Goal: Task Accomplishment & Management: Complete application form

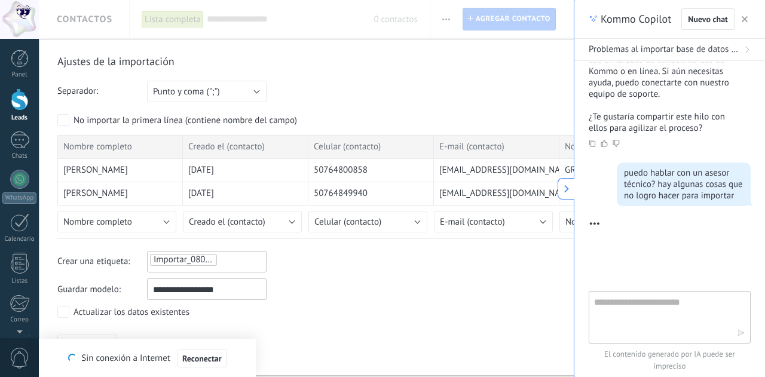
click at [746, 19] on icon "button" at bounding box center [745, 19] width 6 height 6
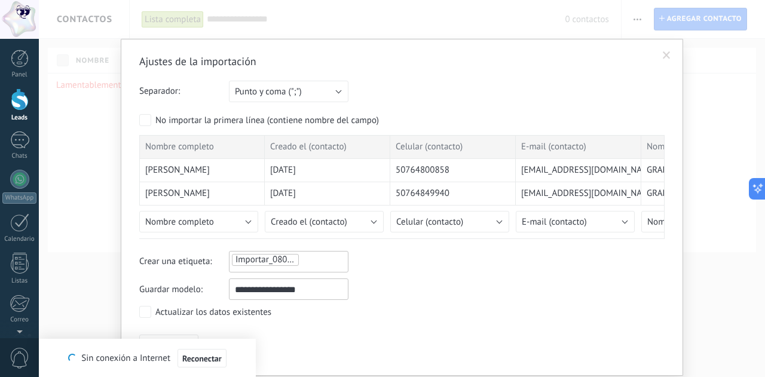
click at [663, 57] on span at bounding box center [667, 55] width 8 height 8
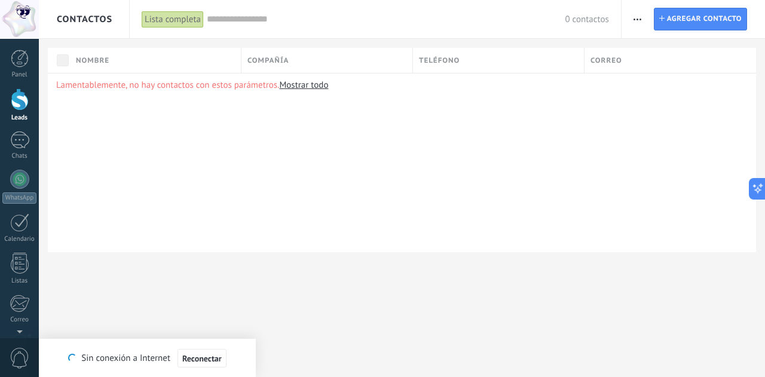
click at [25, 23] on div at bounding box center [19, 19] width 39 height 39
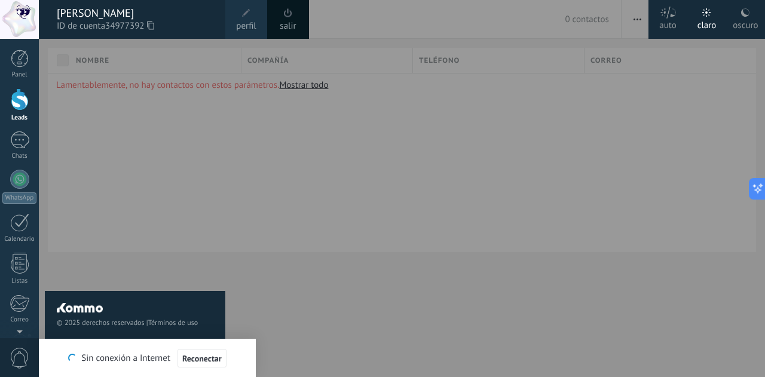
click at [255, 20] on span "perfil" at bounding box center [246, 26] width 20 height 13
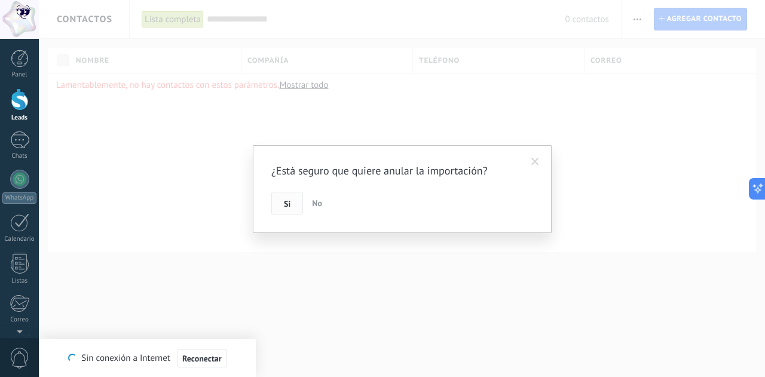
click at [286, 208] on span "Si" at bounding box center [287, 204] width 7 height 8
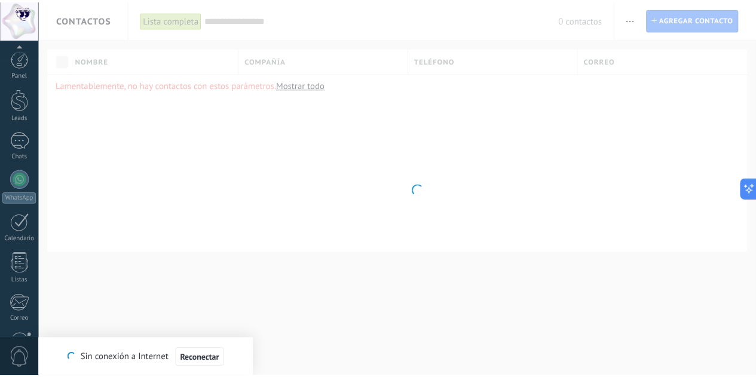
scroll to position [119, 0]
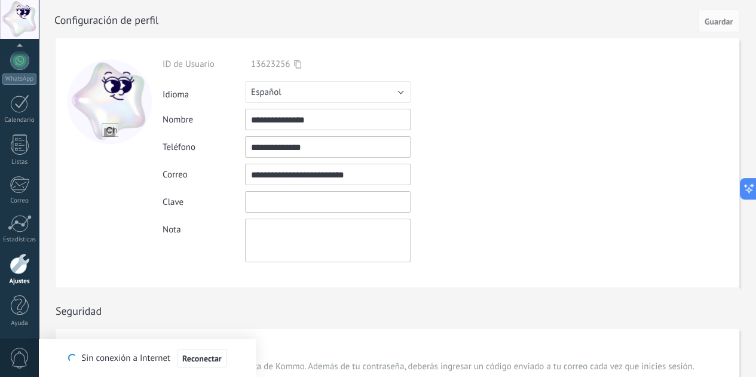
click at [267, 206] on input "textbox" at bounding box center [328, 202] width 166 height 22
click at [22, 22] on div at bounding box center [19, 19] width 39 height 39
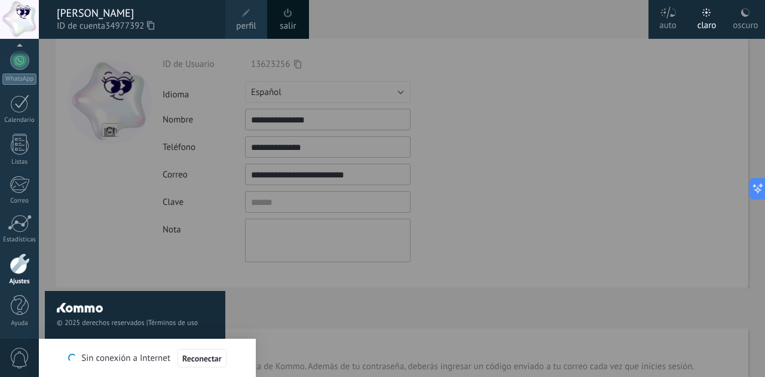
click at [282, 19] on span at bounding box center [288, 13] width 13 height 13
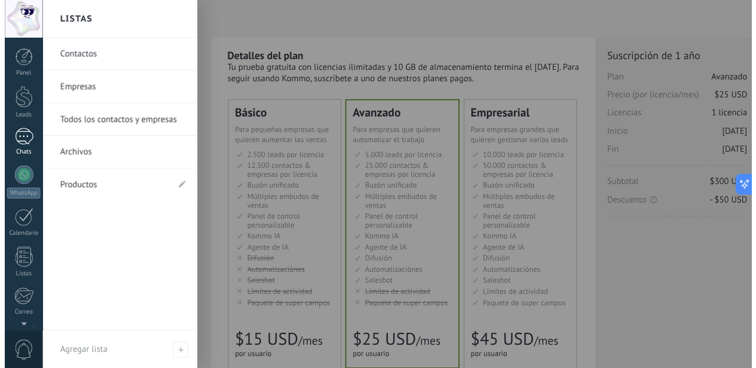
scroll to position [301, 0]
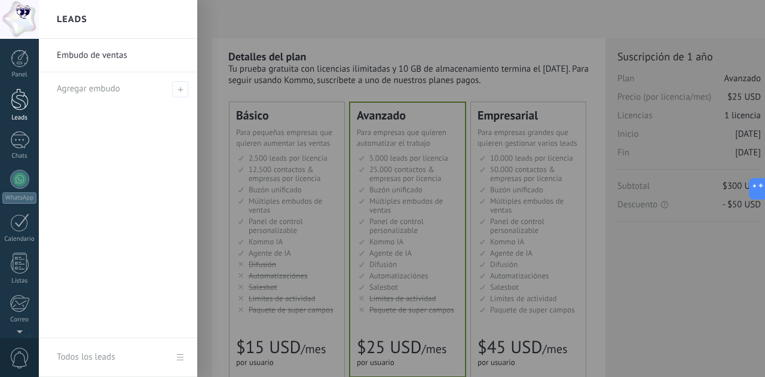
click at [19, 100] on div at bounding box center [20, 100] width 18 height 22
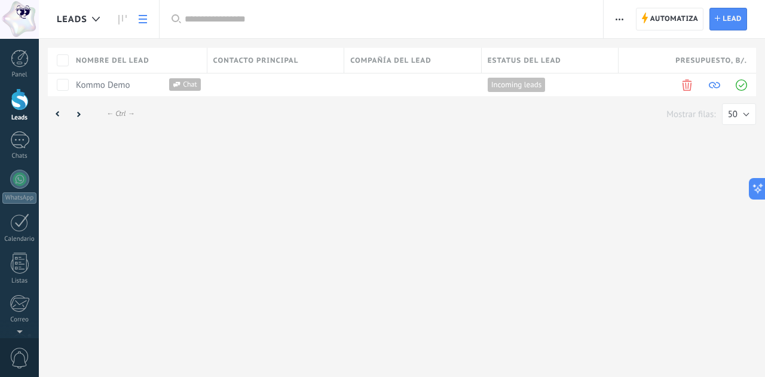
scroll to position [301, 0]
click at [625, 19] on button "button" at bounding box center [619, 19] width 17 height 23
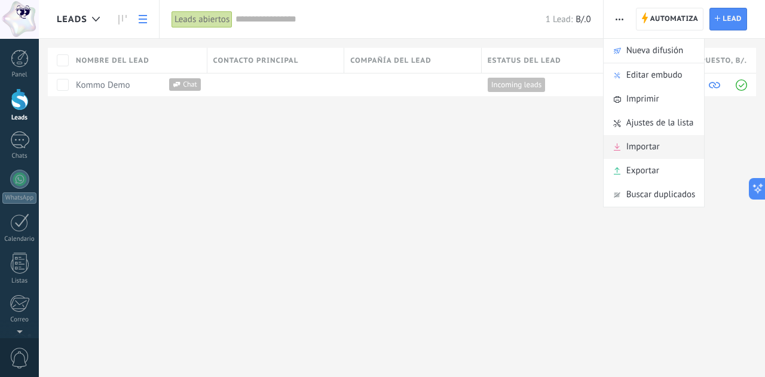
click at [631, 148] on span "Importar" at bounding box center [643, 147] width 33 height 24
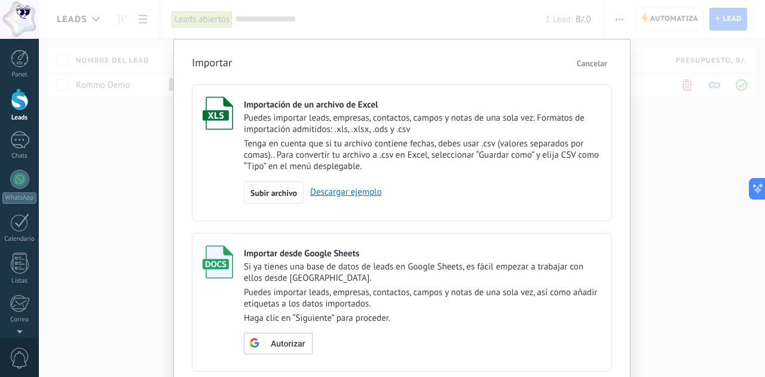
click at [263, 189] on span "Subir archivo" at bounding box center [274, 193] width 47 height 8
click at [0, 0] on input "Importación de un archivo de Excel Puedes importar leads, empresas, contactos, …" at bounding box center [0, 0] width 0 height 0
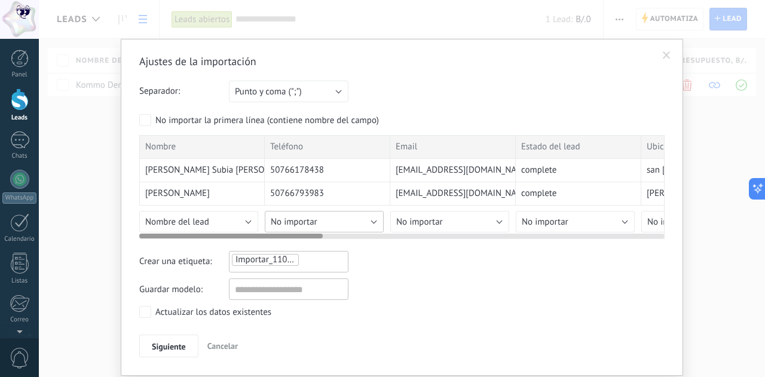
click at [372, 218] on button "No importar" at bounding box center [324, 222] width 119 height 22
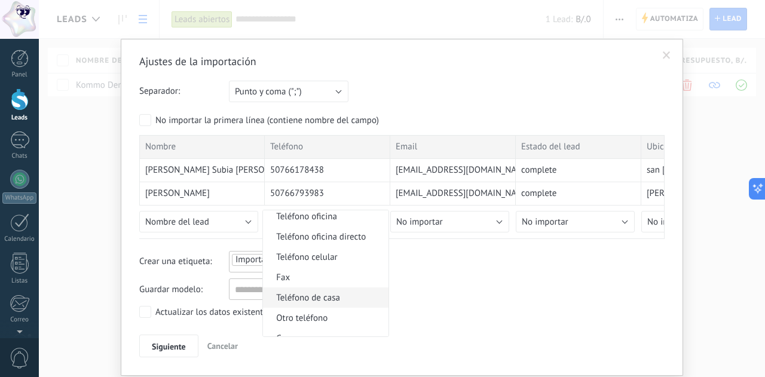
scroll to position [260, 0]
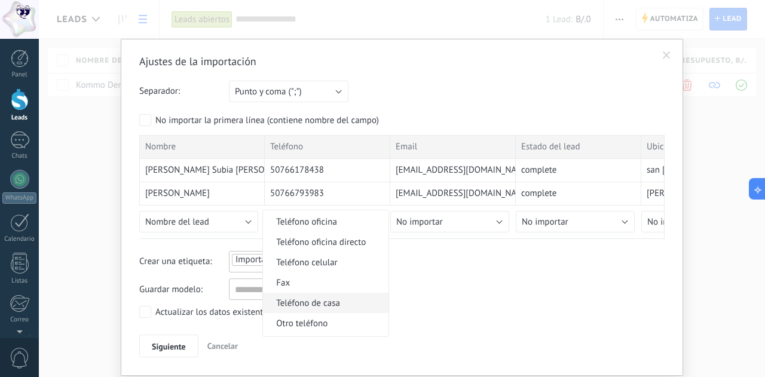
click at [306, 264] on span "Teléfono celular" at bounding box center [324, 262] width 122 height 11
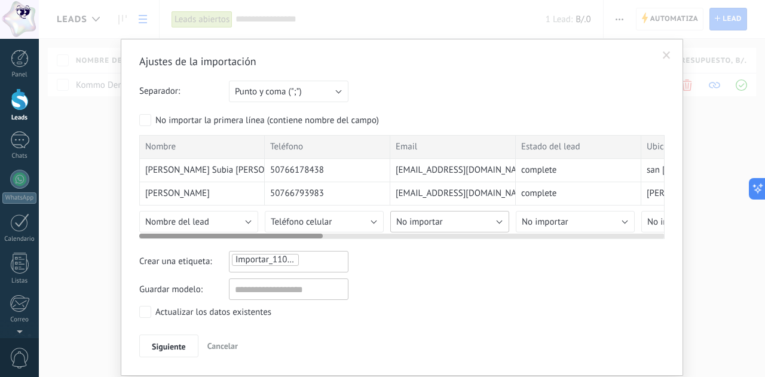
click at [423, 216] on span "No importar" at bounding box center [419, 221] width 47 height 11
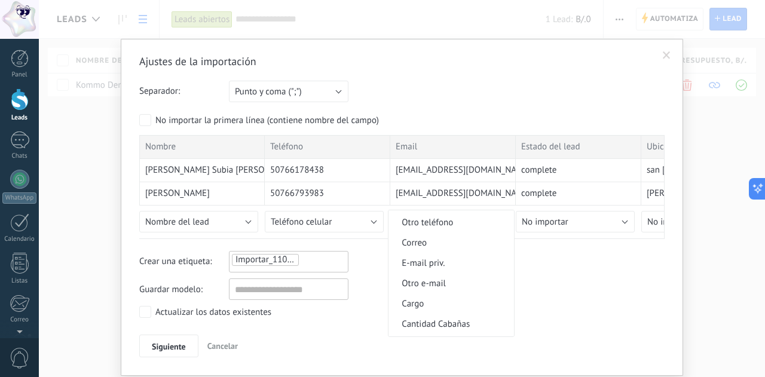
scroll to position [364, 0]
click at [417, 245] on span "Correo" at bounding box center [450, 239] width 122 height 11
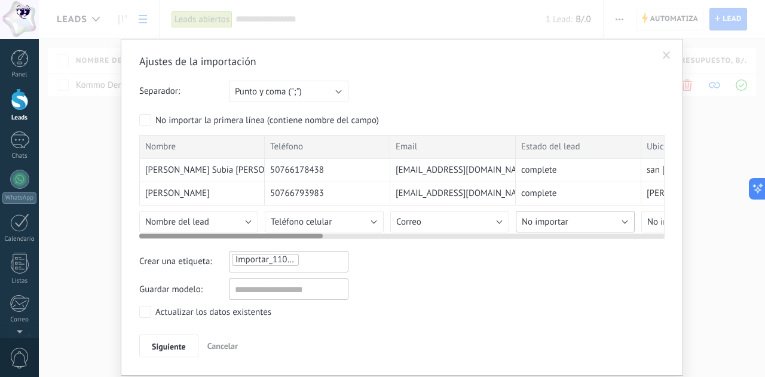
click at [548, 219] on span "No importar" at bounding box center [545, 221] width 47 height 11
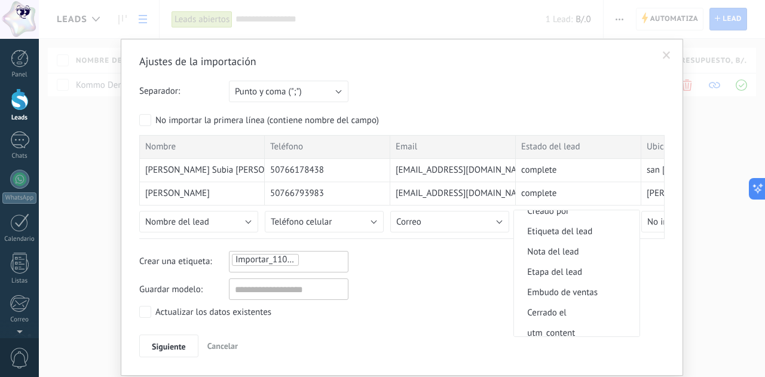
scroll to position [736, 0]
click at [558, 257] on span "Nota del lead" at bounding box center [575, 251] width 122 height 11
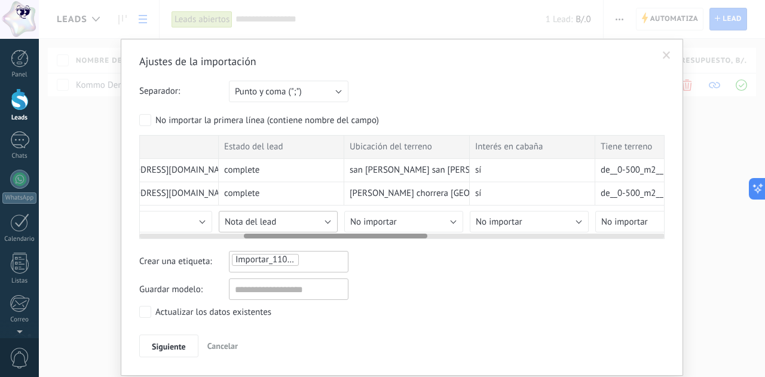
scroll to position [0, 300]
click at [426, 223] on button "No importar" at bounding box center [401, 222] width 119 height 22
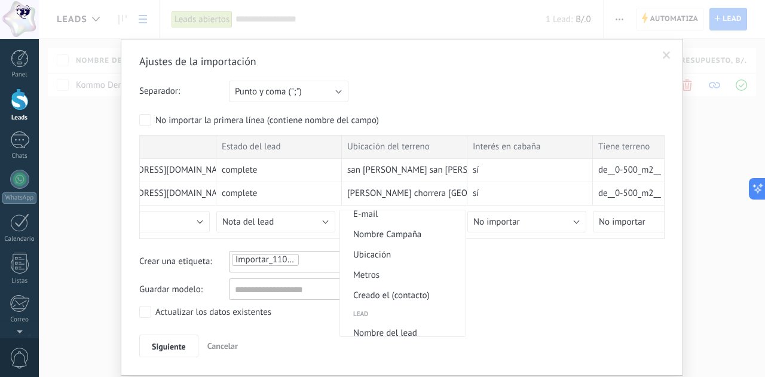
scroll to position [512, 0]
click at [377, 257] on span "Ubicación" at bounding box center [401, 254] width 122 height 11
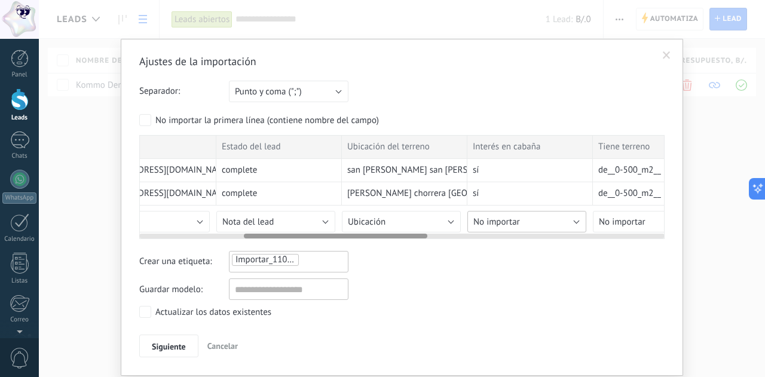
click at [520, 225] on button "No importar" at bounding box center [527, 222] width 119 height 22
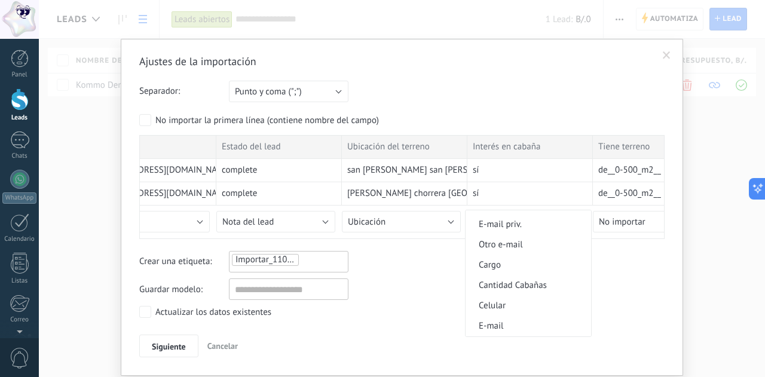
scroll to position [402, 0]
click at [524, 288] on span "Cantidad Cabañas" at bounding box center [527, 283] width 122 height 11
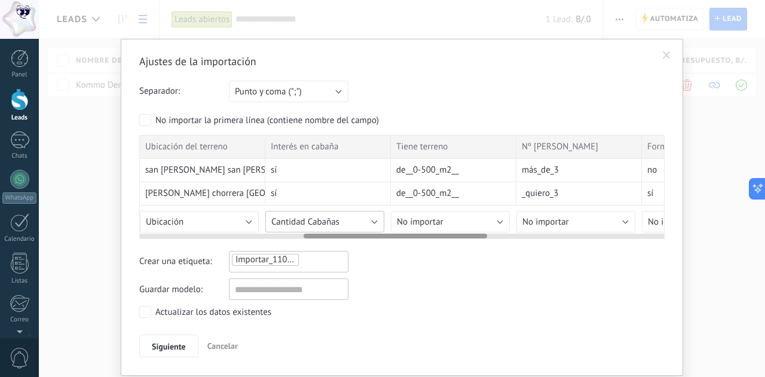
scroll to position [0, 506]
click at [477, 221] on button "No importar" at bounding box center [445, 222] width 119 height 22
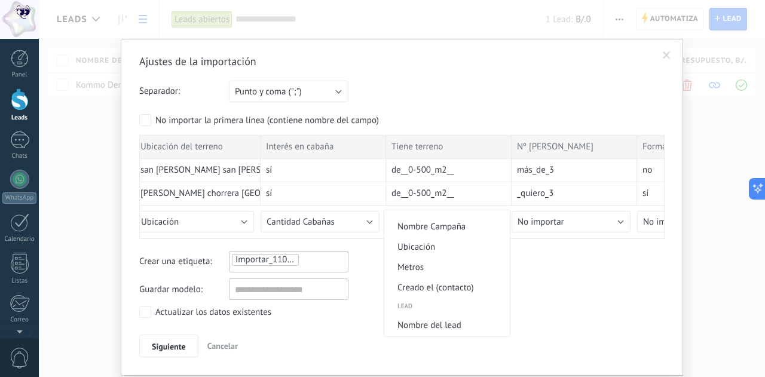
scroll to position [521, 0]
click at [425, 268] on span "Metros" at bounding box center [446, 266] width 122 height 11
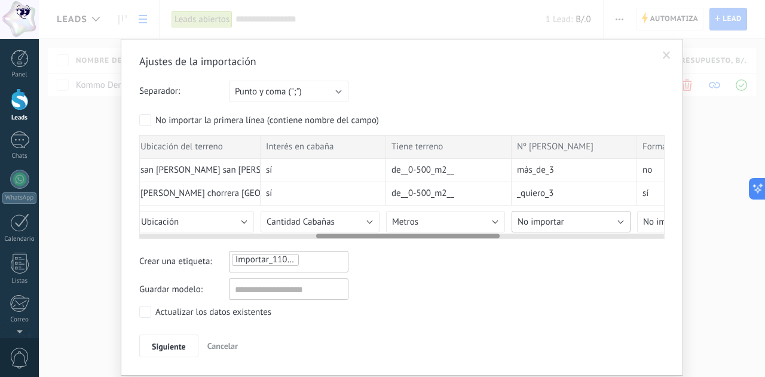
click at [562, 224] on button "No importar" at bounding box center [571, 222] width 119 height 22
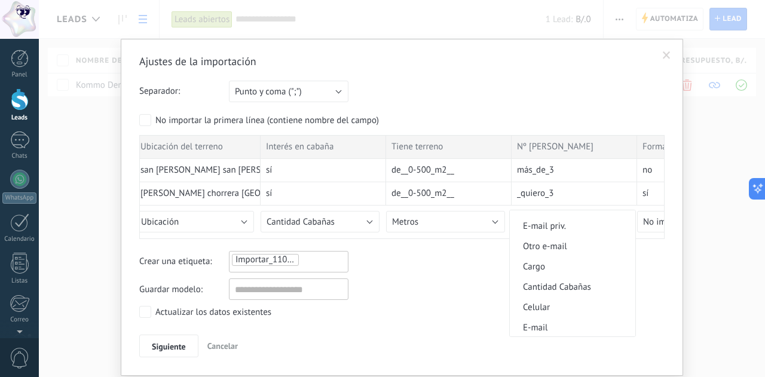
scroll to position [415, 0]
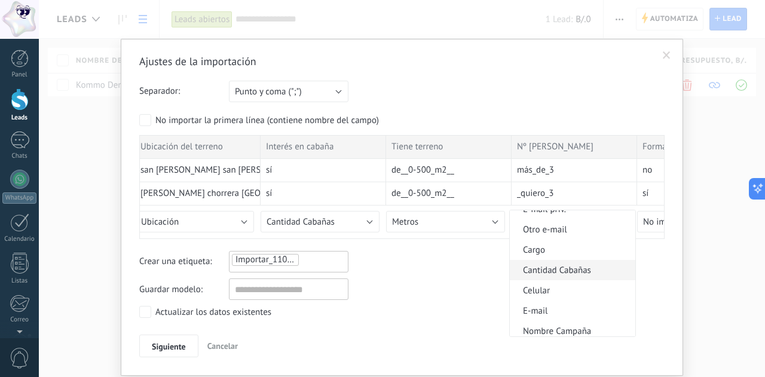
click at [563, 276] on span "Cantidad Cabañas" at bounding box center [571, 270] width 122 height 11
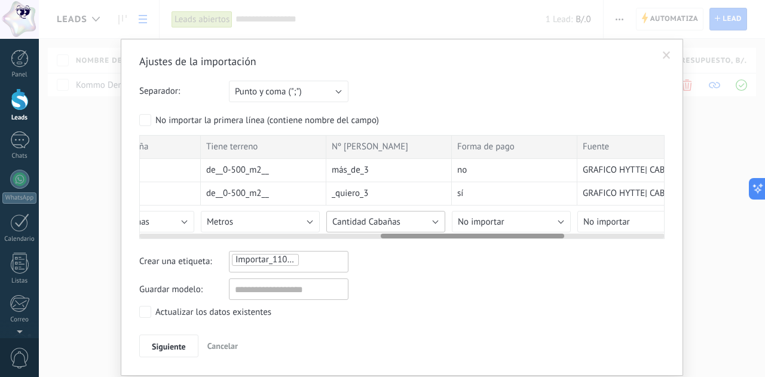
scroll to position [0, 692]
click at [535, 215] on button "No importar" at bounding box center [510, 222] width 119 height 22
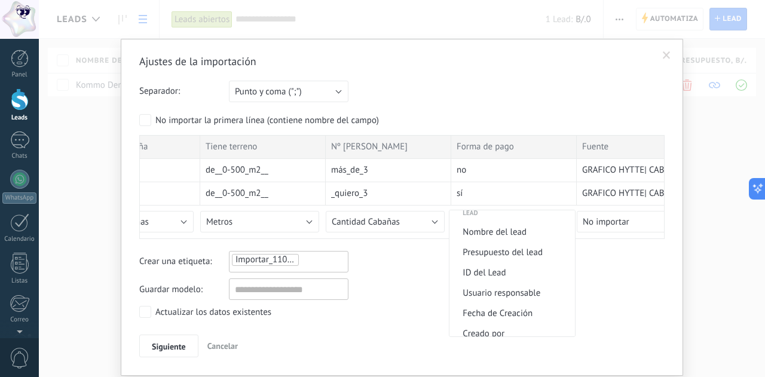
scroll to position [615, 0]
click at [515, 257] on span "Presupuesto del lead" at bounding box center [511, 250] width 122 height 11
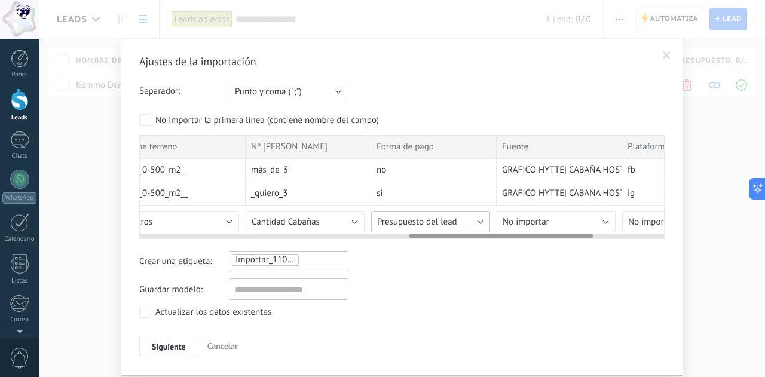
scroll to position [0, 776]
click at [557, 217] on button "No importar" at bounding box center [552, 222] width 119 height 22
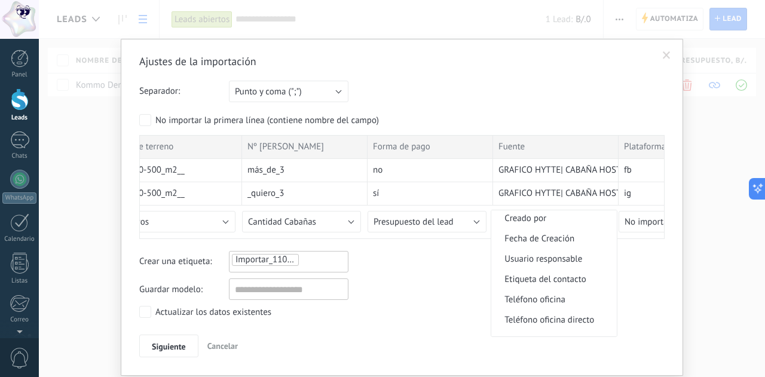
scroll to position [185, 0]
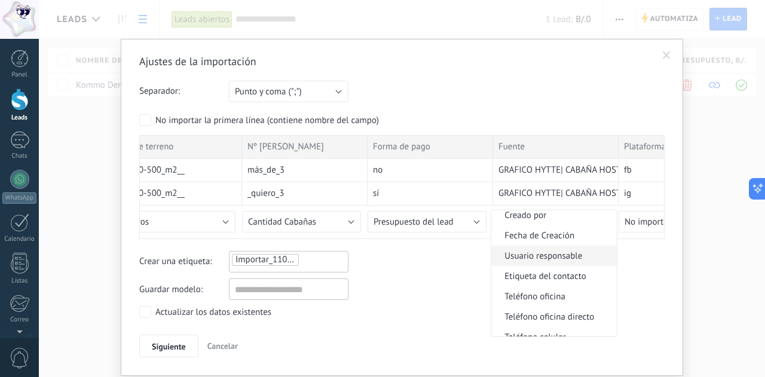
click at [521, 257] on span "Usuario responsable" at bounding box center [553, 256] width 122 height 11
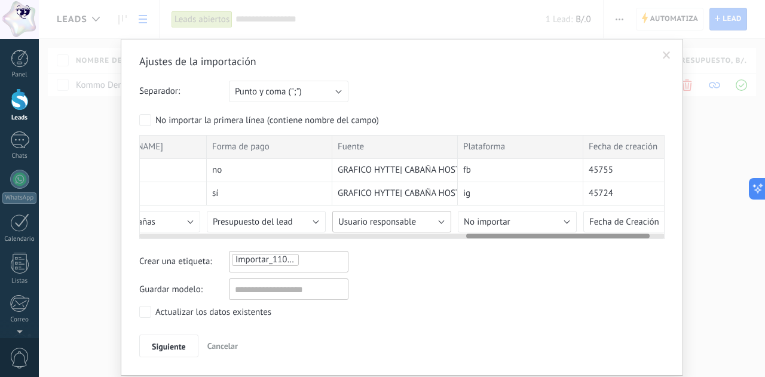
scroll to position [0, 942]
click at [530, 221] on button "No importar" at bounding box center [512, 222] width 119 height 22
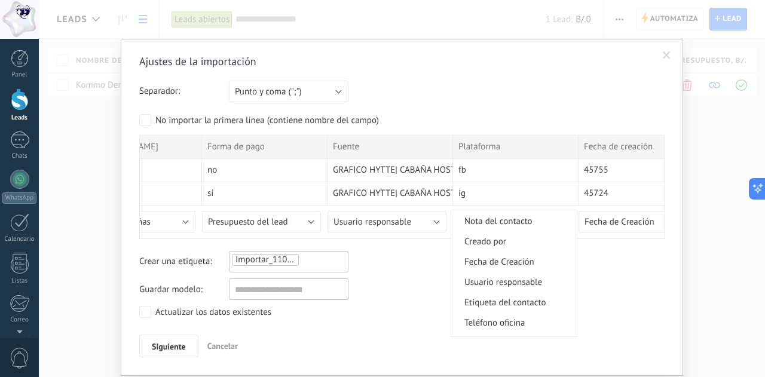
scroll to position [160, 0]
click at [505, 300] on span "Etiqueta del contacto" at bounding box center [512, 302] width 122 height 11
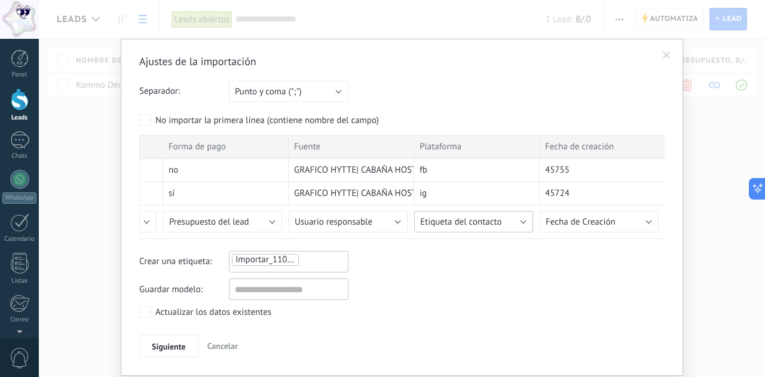
scroll to position [35, 0]
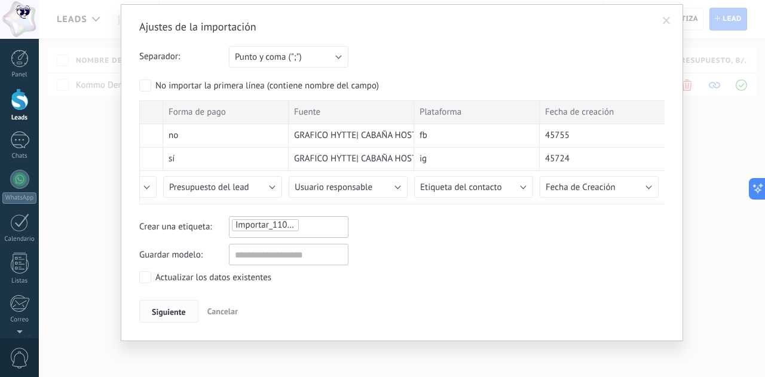
click at [162, 308] on span "Siguiente" at bounding box center [169, 312] width 34 height 8
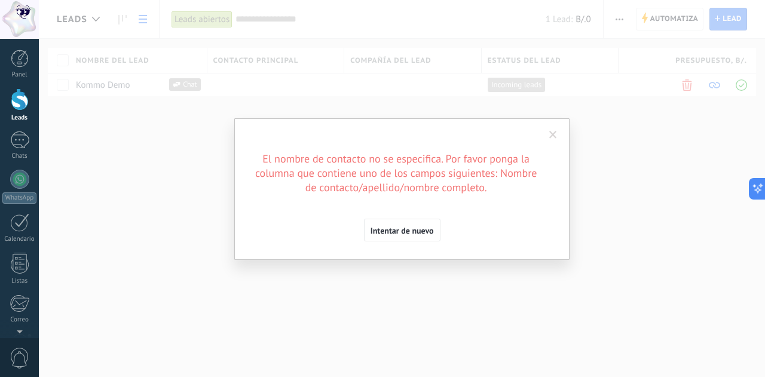
click at [551, 135] on span at bounding box center [554, 135] width 8 height 8
